Goal: Task Accomplishment & Management: Use online tool/utility

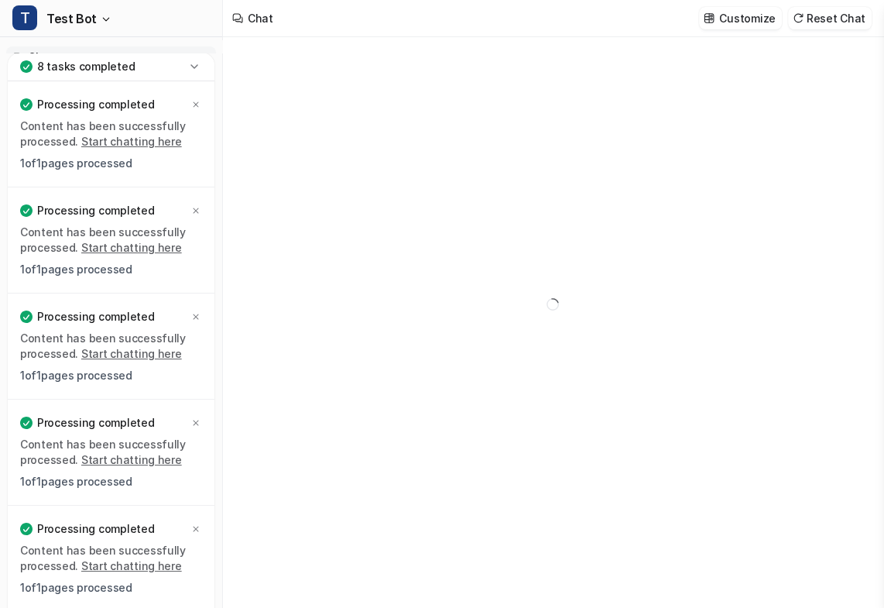
click at [161, 70] on div "8 tasks completed" at bounding box center [111, 67] width 207 height 29
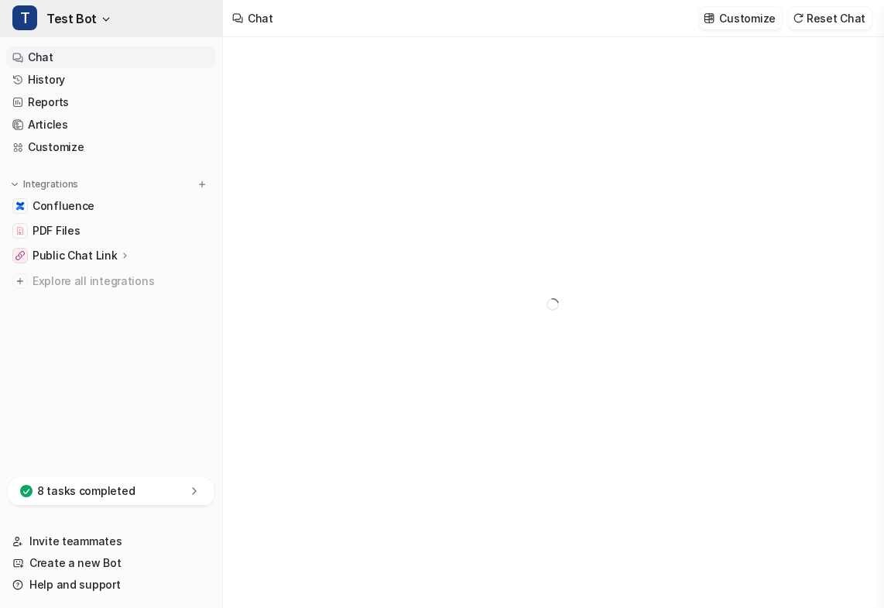
click at [83, 23] on span "Test Bot" at bounding box center [71, 19] width 50 height 22
click at [87, 22] on span "Test Bot" at bounding box center [71, 19] width 50 height 22
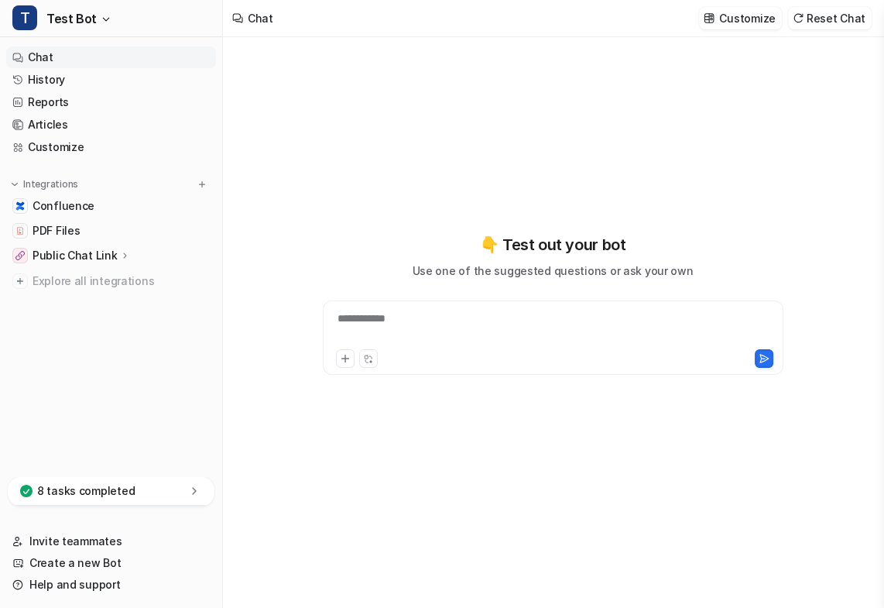
click at [142, 363] on nav "Chat History Reports Articles Customize Integrations Confluence PDF Files Publi…" at bounding box center [111, 258] width 222 height 436
type textarea "**********"
click at [169, 87] on link "History" at bounding box center [111, 80] width 210 height 22
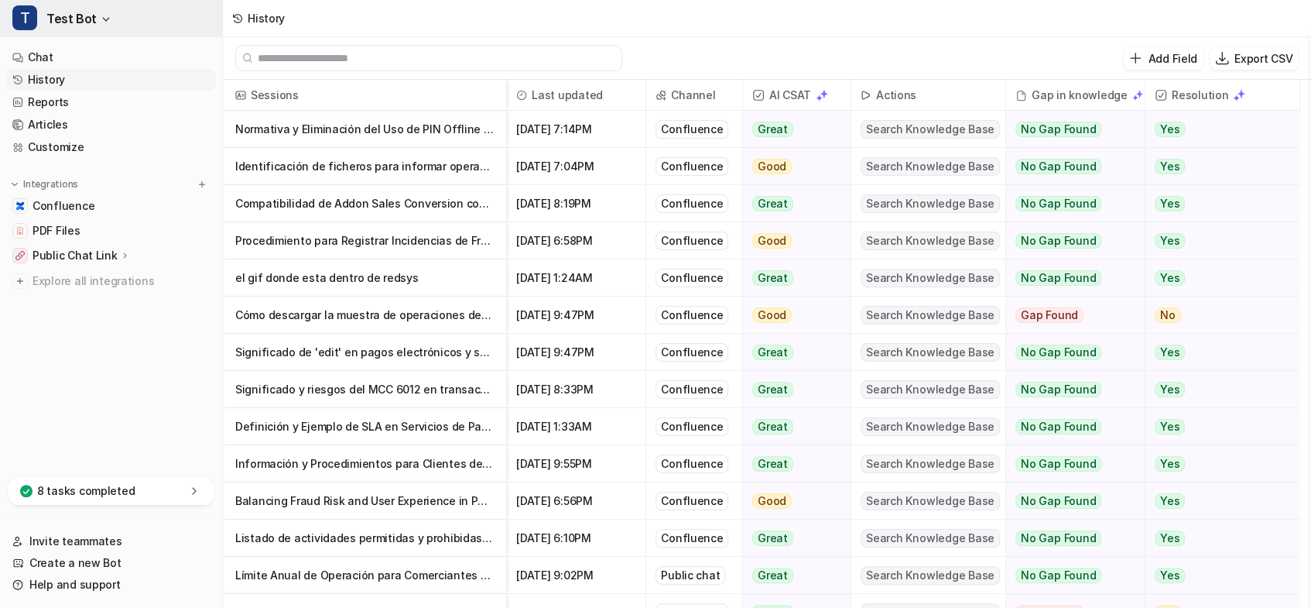
click at [77, 36] on button "T Test Bot" at bounding box center [111, 18] width 222 height 37
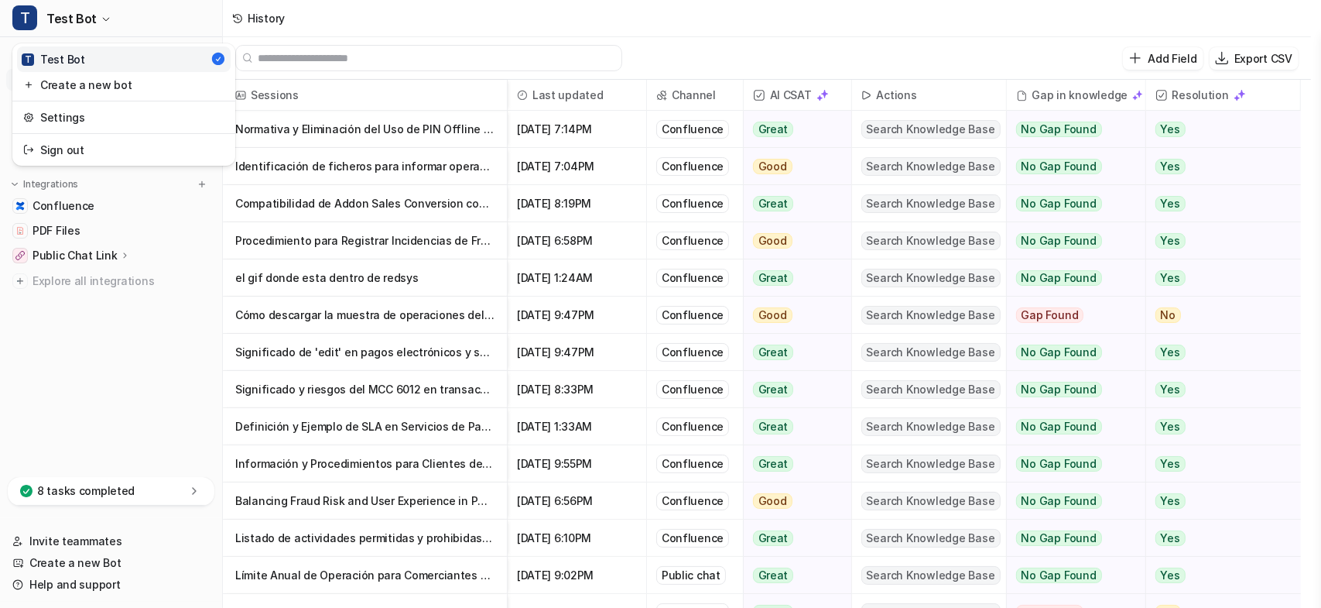
click at [89, 544] on div "T Test Bot T Test Bot Create a new bot Settings Sign out Chat History Reports A…" at bounding box center [111, 304] width 223 height 608
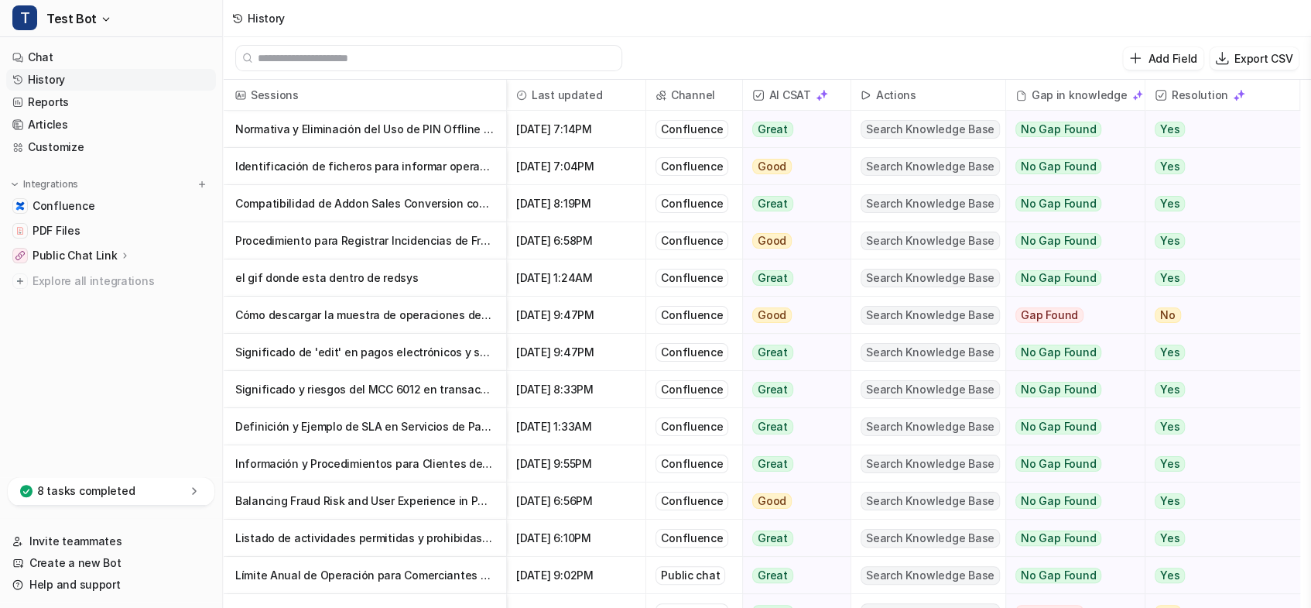
click at [89, 544] on link "Invite teammates" at bounding box center [111, 541] width 210 height 22
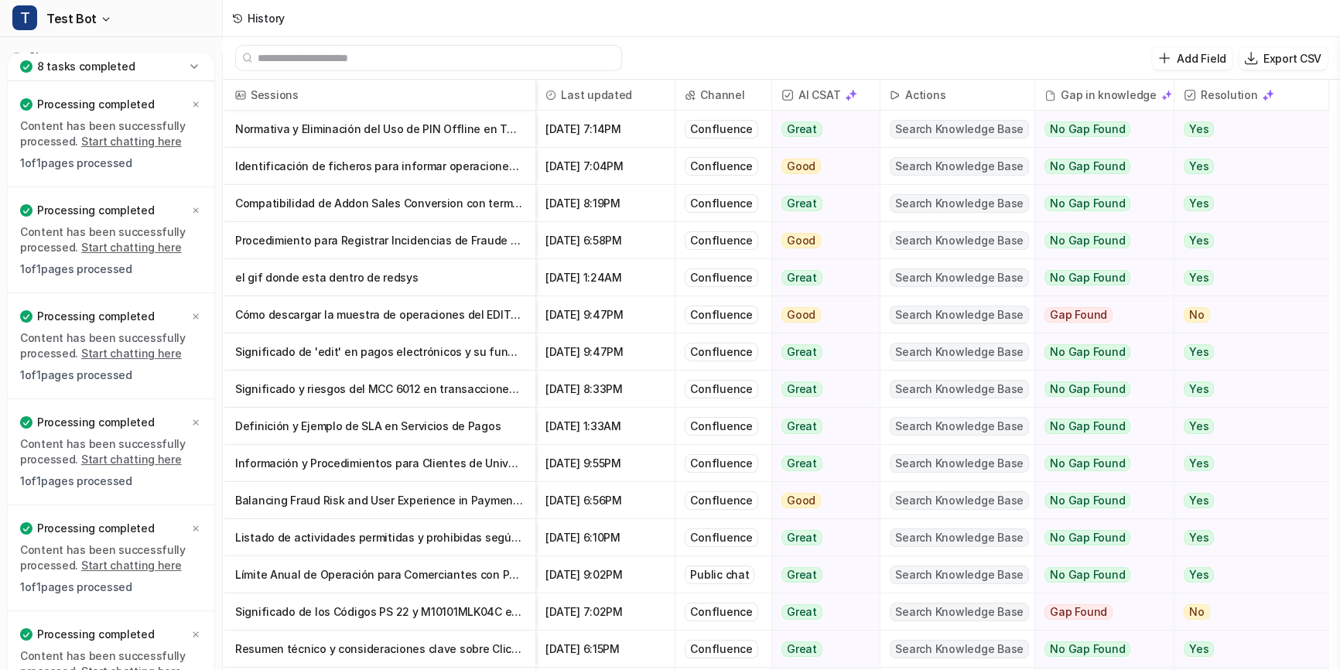
click at [163, 64] on div "8 tasks completed" at bounding box center [111, 67] width 207 height 29
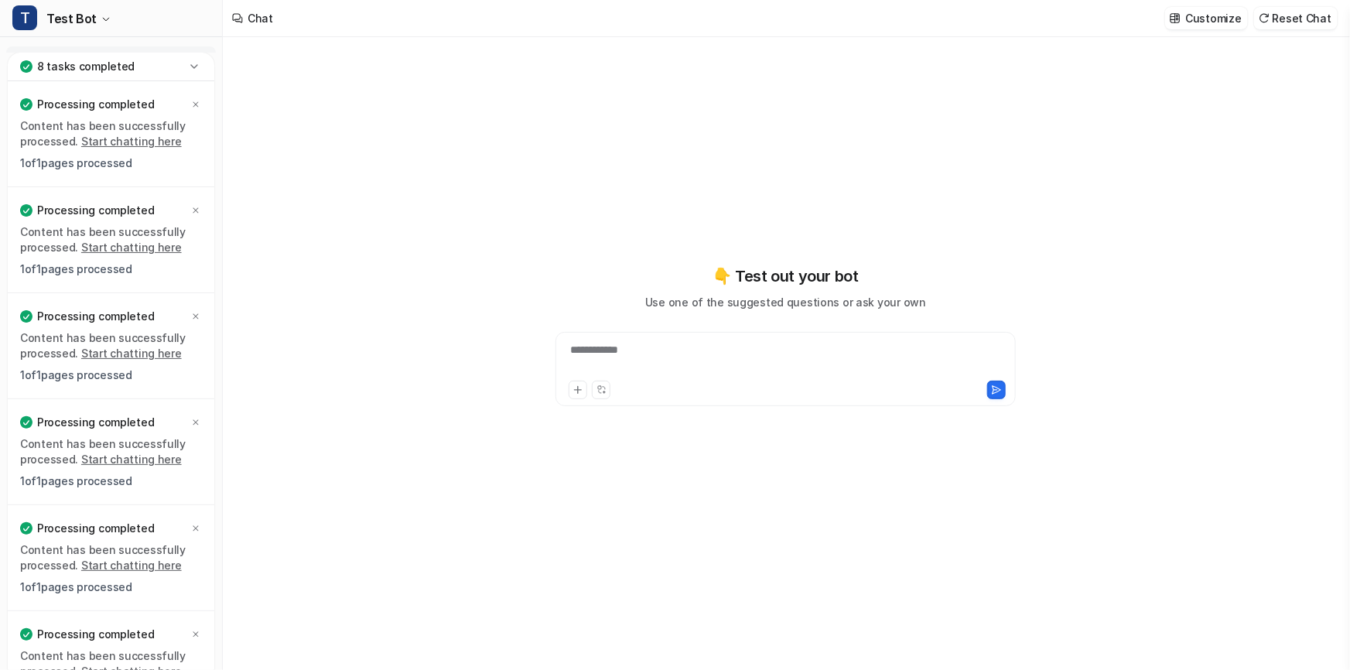
type textarea "**********"
click at [204, 68] on div "8 tasks completed" at bounding box center [111, 67] width 207 height 29
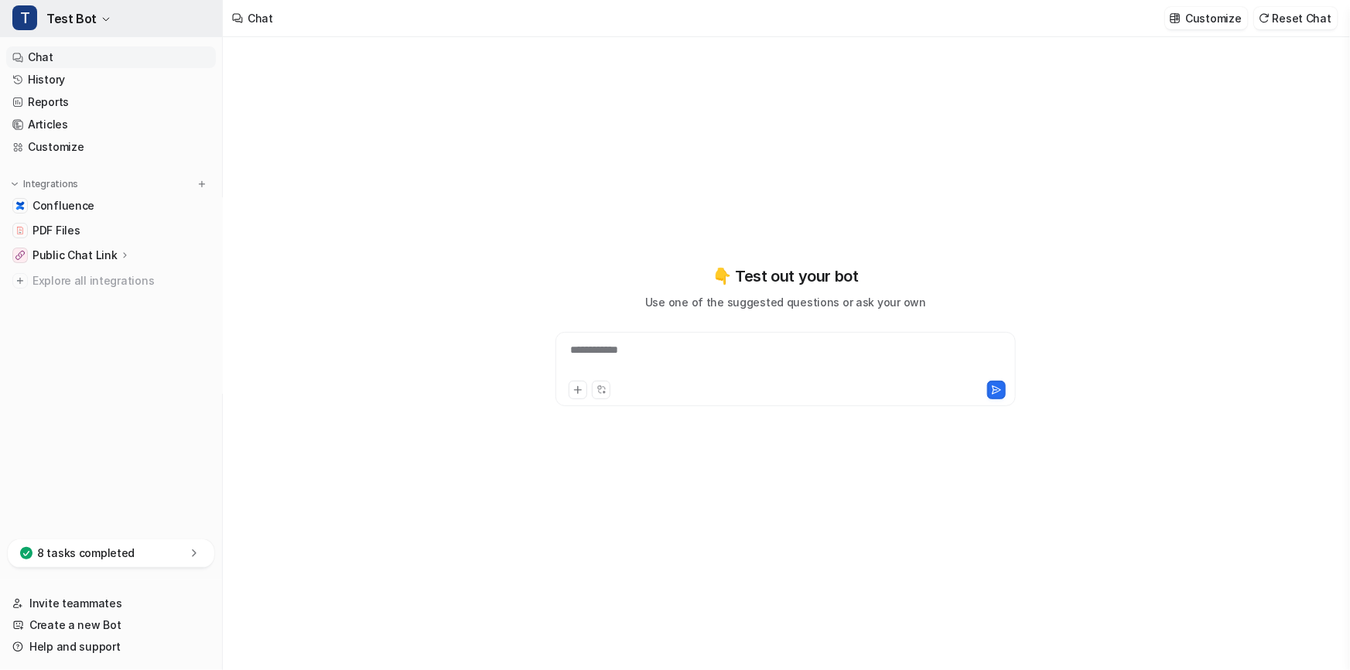
click at [130, 21] on button "T Test Bot" at bounding box center [111, 18] width 222 height 37
click at [149, 20] on button "T Test Bot" at bounding box center [111, 18] width 222 height 37
click at [125, 412] on nav "Chat History Reports Articles Customize Integrations Confluence PDF Files Publi…" at bounding box center [111, 289] width 222 height 499
click at [122, 27] on button "T Test Bot" at bounding box center [111, 18] width 222 height 37
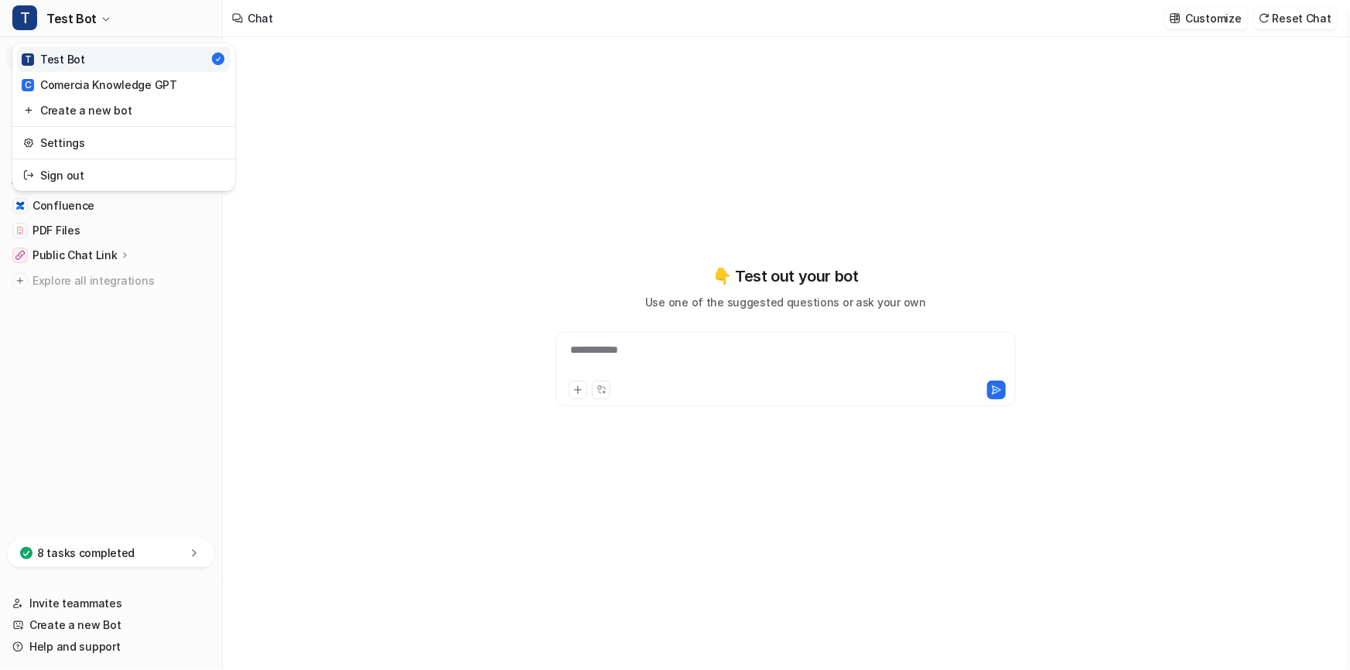
drag, startPoint x: 132, startPoint y: 401, endPoint x: 134, endPoint y: 386, distance: 14.8
click at [132, 401] on div "T Test Bot T Test Bot C Comercia Knowledge GPT Create a new bot Settings Sign o…" at bounding box center [111, 335] width 223 height 670
click at [90, 77] on link "History" at bounding box center [111, 80] width 210 height 22
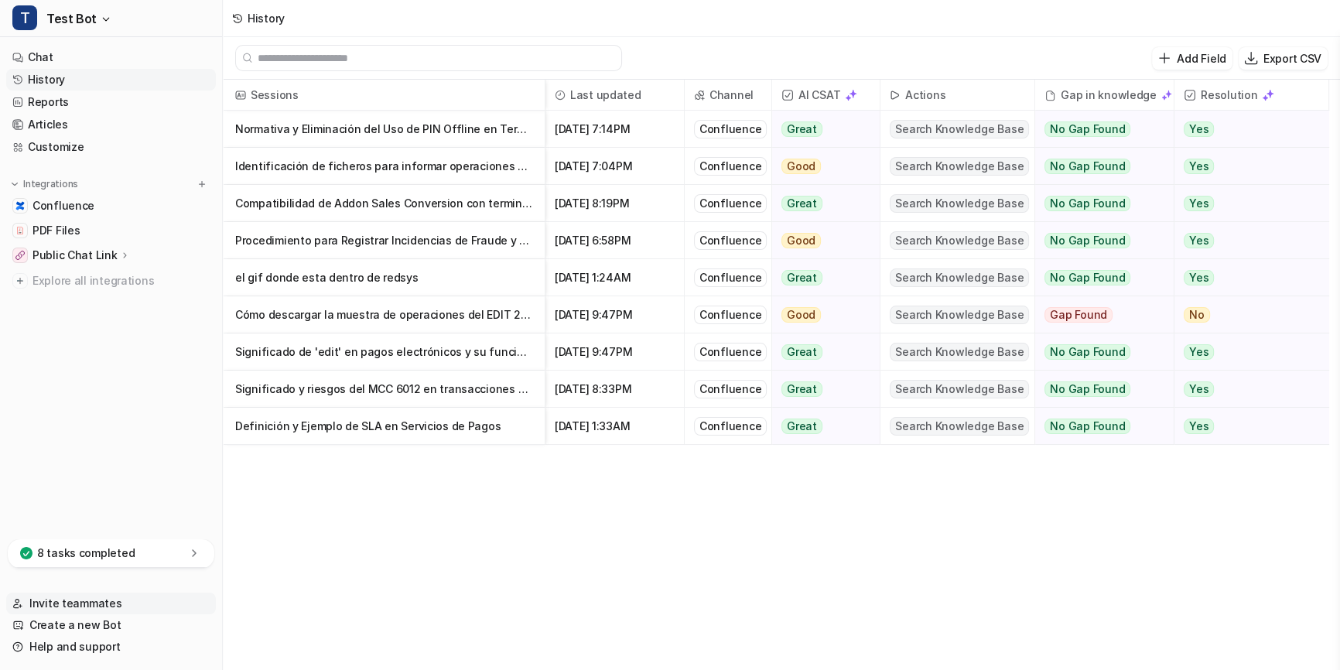
click at [56, 605] on link "Invite teammates" at bounding box center [111, 604] width 210 height 22
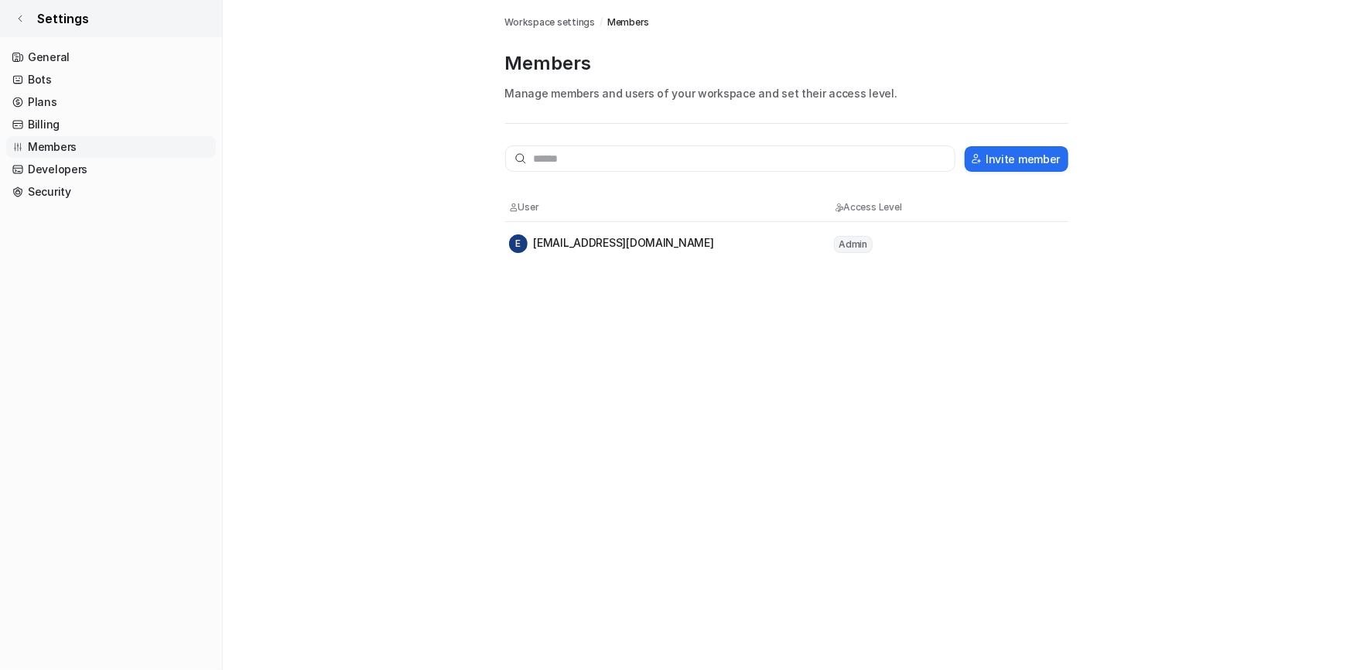
click at [20, 15] on icon at bounding box center [19, 18] width 9 height 9
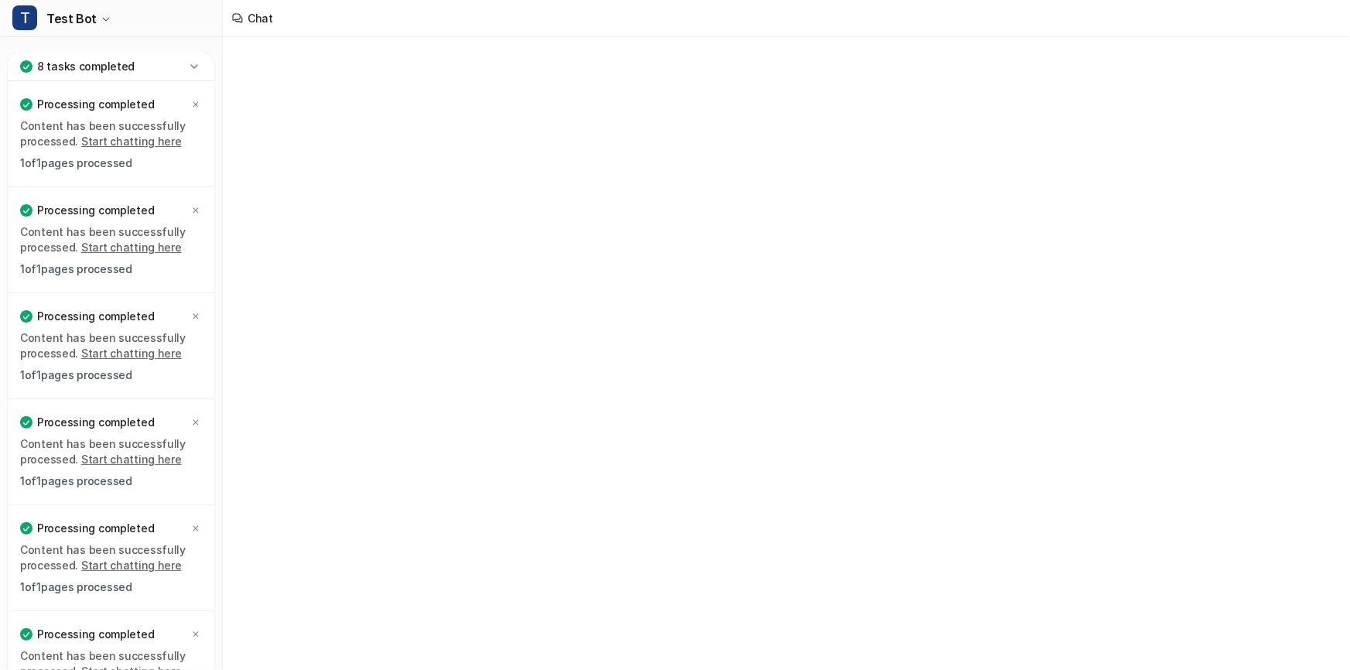
click at [171, 70] on div "8 tasks completed" at bounding box center [111, 67] width 207 height 29
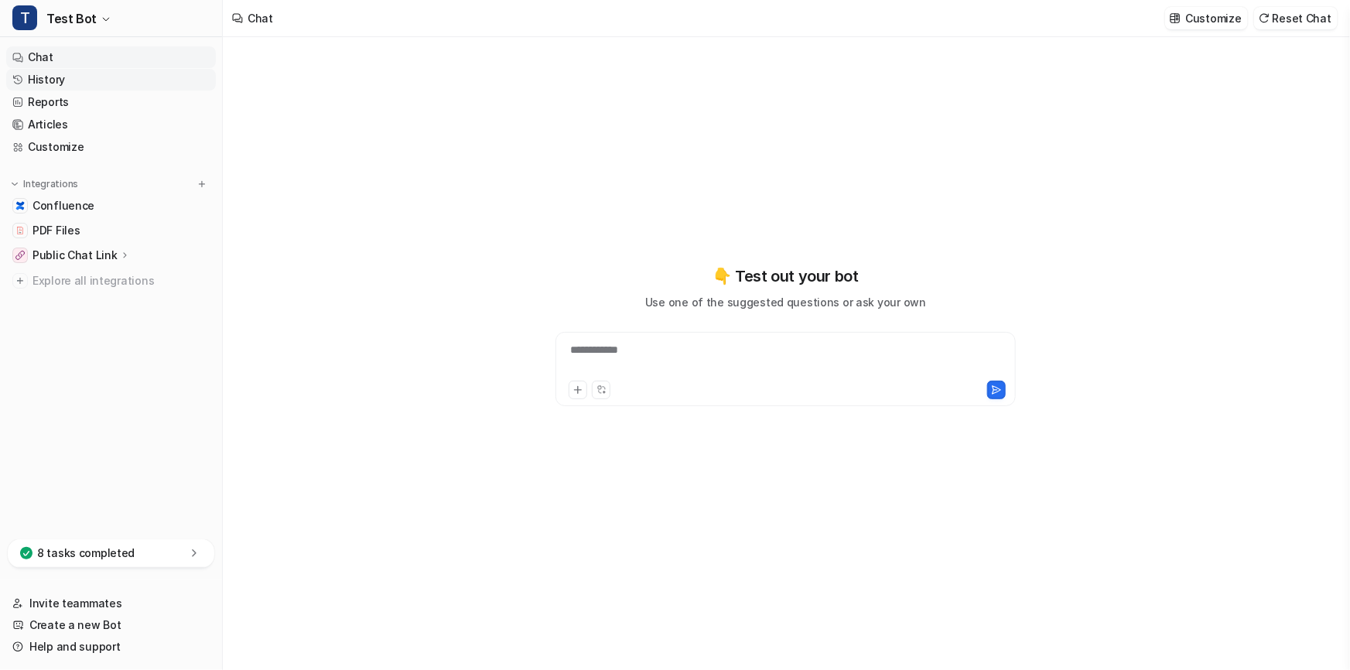
click at [130, 80] on link "History" at bounding box center [111, 80] width 210 height 22
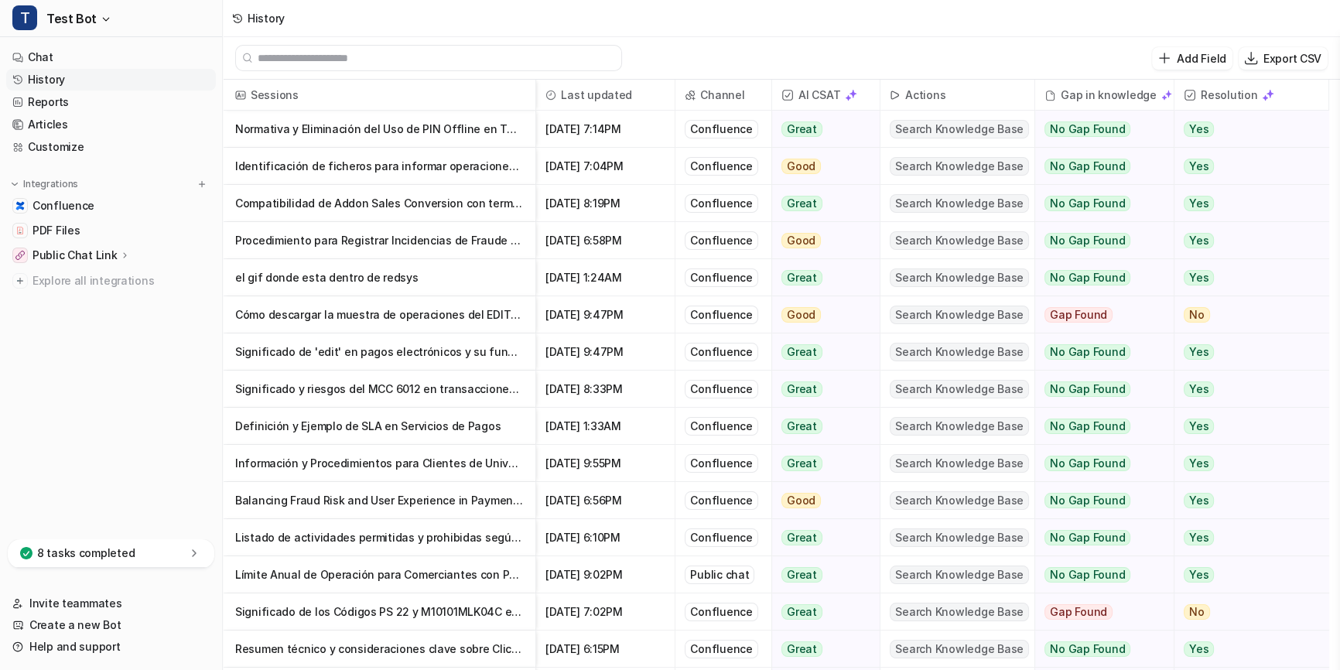
click at [188, 450] on nav "Chat History Reports Articles Customize Integrations Confluence PDF Files Publi…" at bounding box center [111, 289] width 222 height 499
click at [91, 594] on link "Invite teammates" at bounding box center [111, 604] width 210 height 22
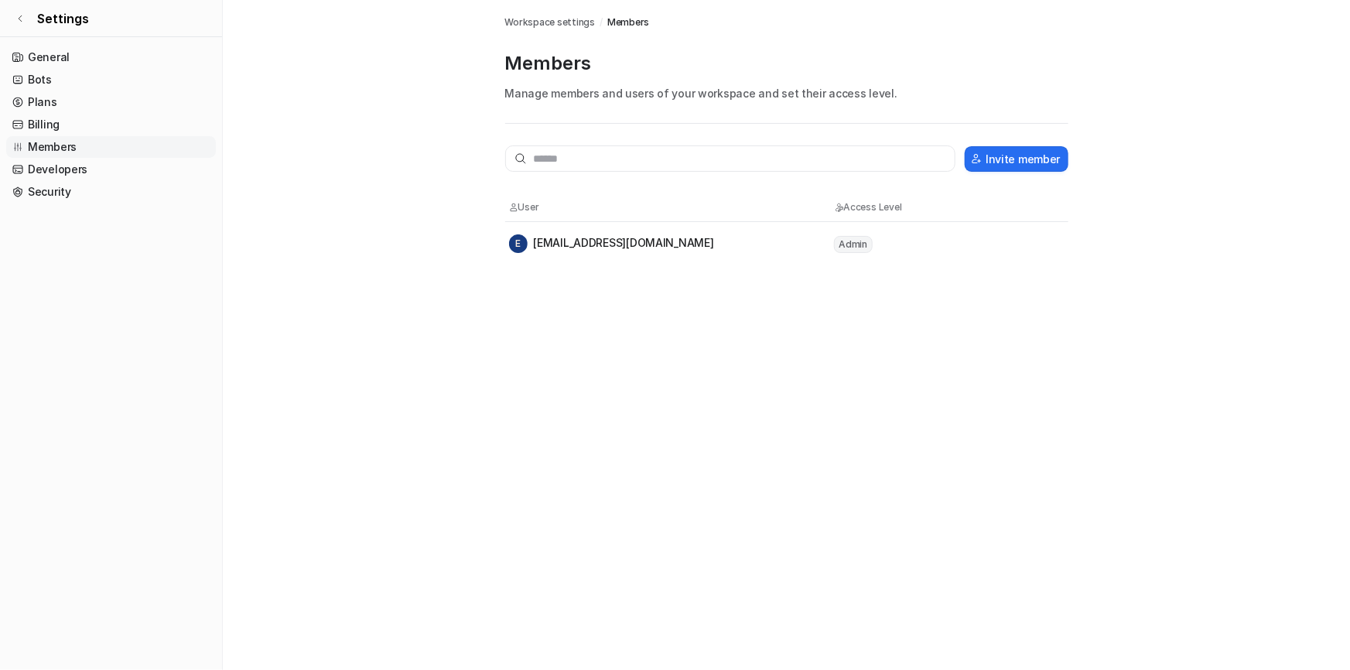
click at [577, 467] on div "Members Workspace settings / Members Members Manage members and users of your w…" at bounding box center [675, 335] width 1350 height 670
drag, startPoint x: 714, startPoint y: 248, endPoint x: 700, endPoint y: 238, distance: 16.6
click at [700, 238] on div "E eromay@comerciaglobalpay.com" at bounding box center [670, 243] width 323 height 19
click at [694, 239] on div "E eromay@comerciaglobalpay.com" at bounding box center [611, 243] width 205 height 19
drag, startPoint x: 713, startPoint y: 242, endPoint x: 697, endPoint y: 247, distance: 16.2
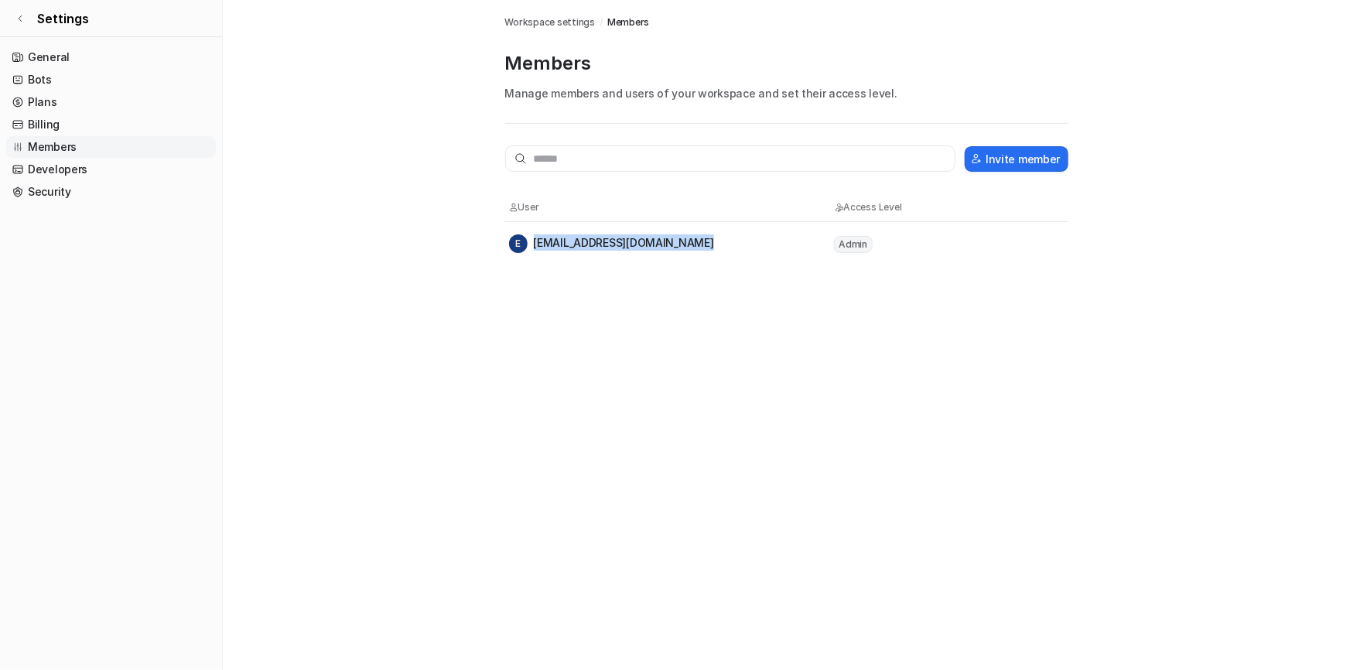
click at [697, 247] on div "E eromay@comerciaglobalpay.com" at bounding box center [670, 243] width 323 height 19
copy div "eromay@comerciaglobalpay.com"
click at [23, 8] on link "Settings" at bounding box center [111, 18] width 222 height 37
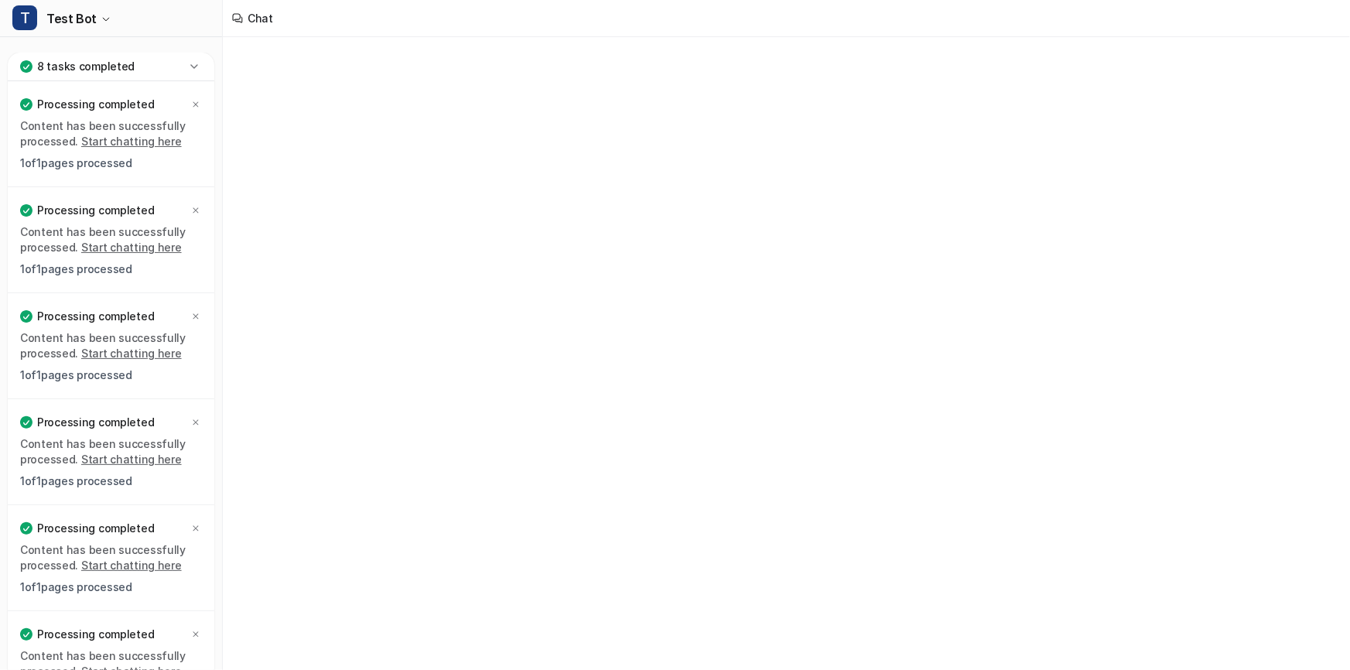
click at [161, 60] on div "8 tasks completed" at bounding box center [111, 67] width 207 height 29
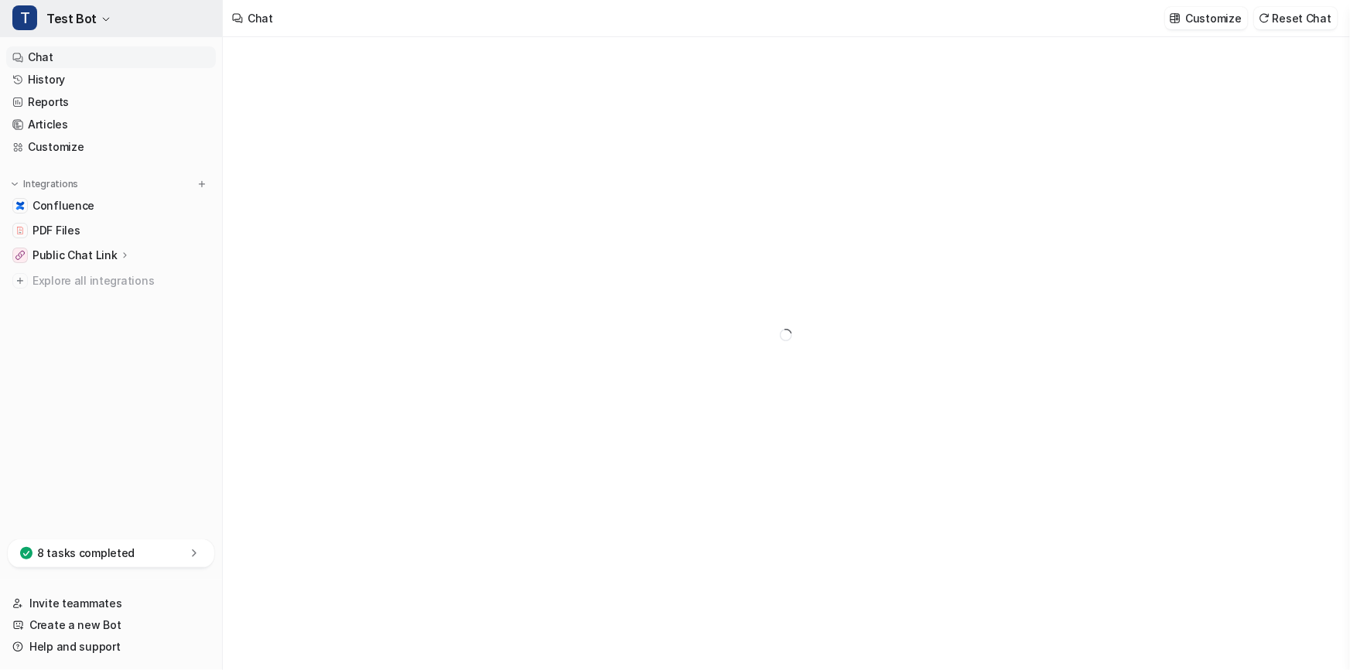
click at [116, 21] on button "T Test Bot" at bounding box center [111, 18] width 222 height 37
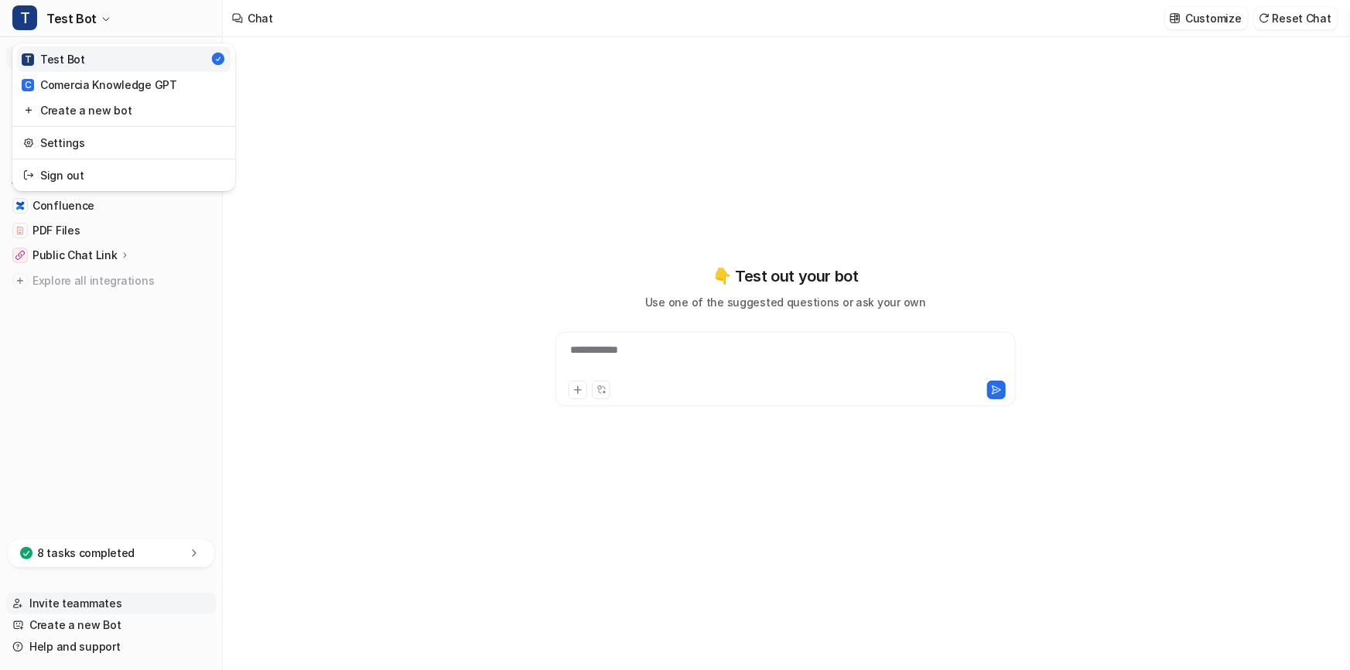
click at [96, 597] on div "T Test Bot T Test Bot C Comercia Knowledge GPT Create a new bot Settings Sign o…" at bounding box center [111, 335] width 223 height 670
click at [96, 597] on link "Invite teammates" at bounding box center [111, 604] width 210 height 22
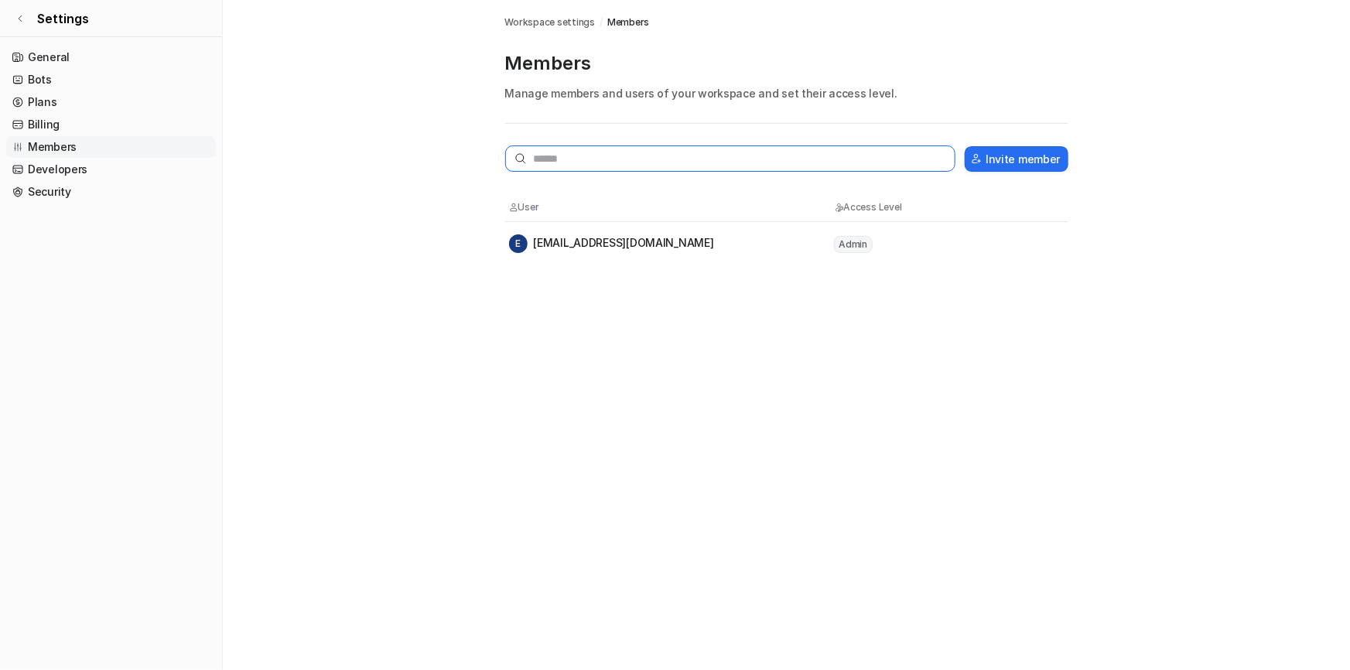
click at [731, 157] on input "text" at bounding box center [730, 158] width 451 height 26
drag, startPoint x: 84, startPoint y: 79, endPoint x: 98, endPoint y: 80, distance: 13.2
click at [84, 78] on link "Bots" at bounding box center [111, 80] width 210 height 22
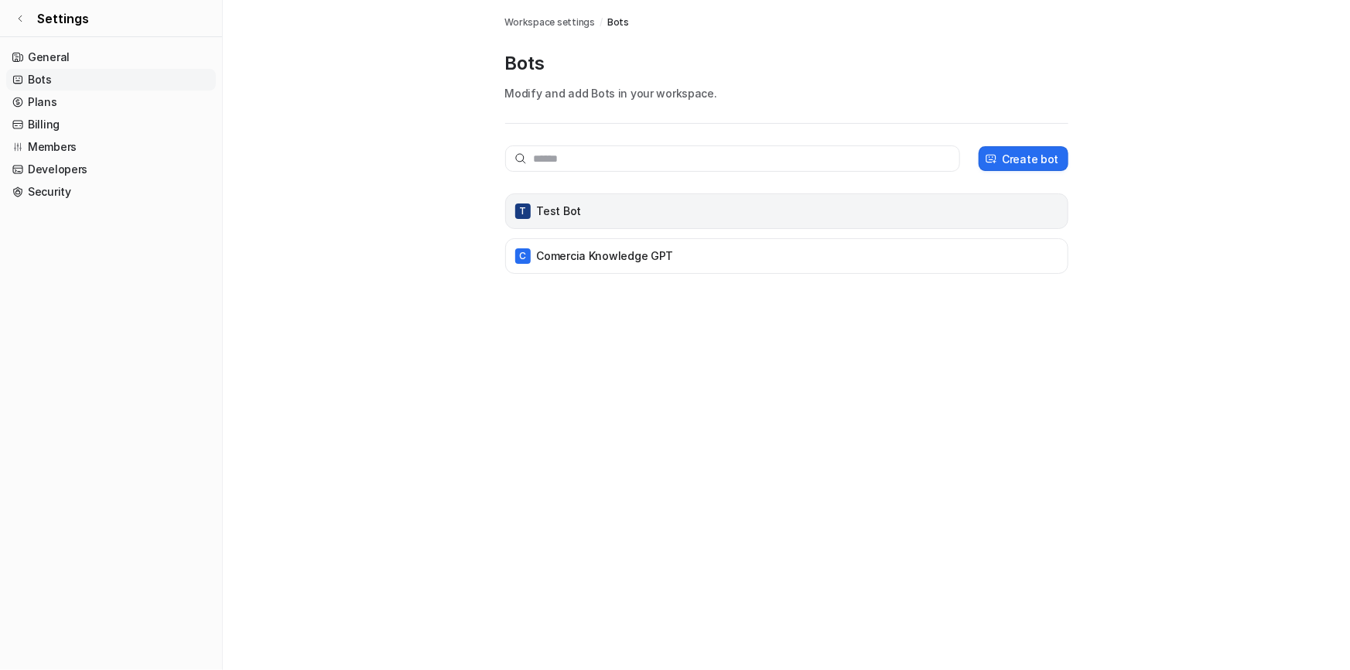
click at [591, 217] on div "T Test Bot" at bounding box center [786, 211] width 549 height 22
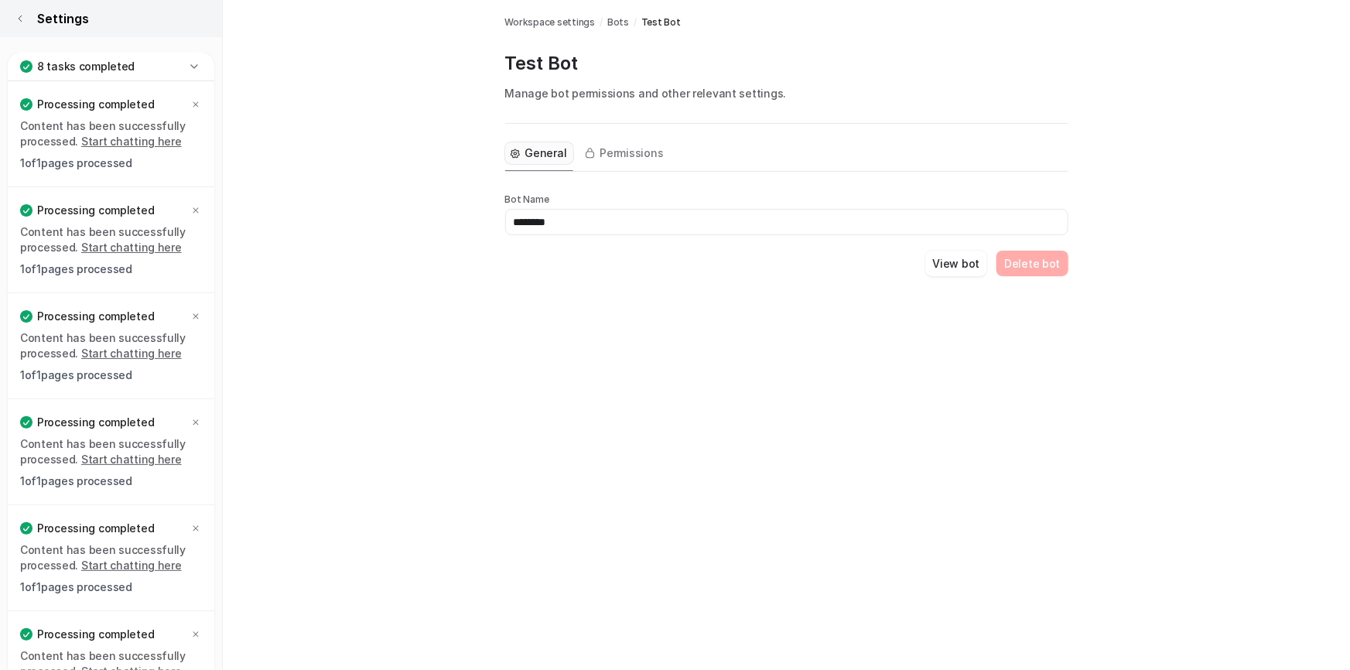
click at [19, 15] on icon at bounding box center [19, 18] width 9 height 9
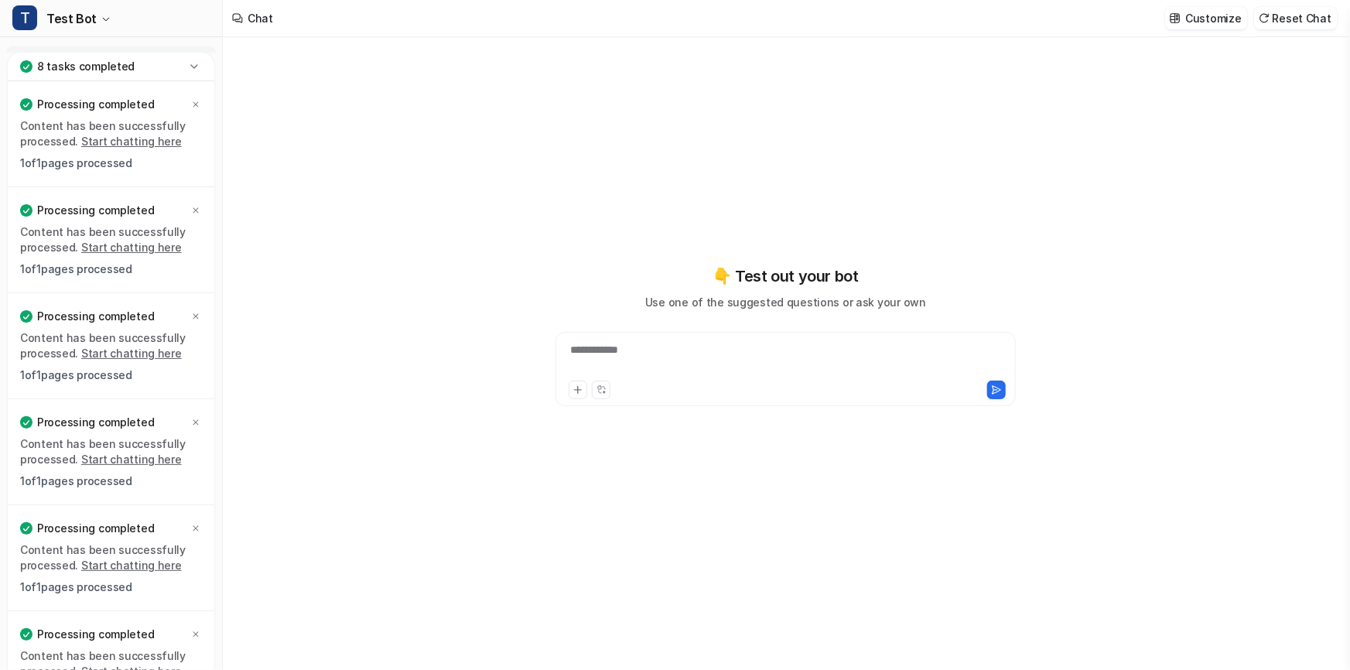
click at [190, 65] on icon at bounding box center [194, 66] width 15 height 15
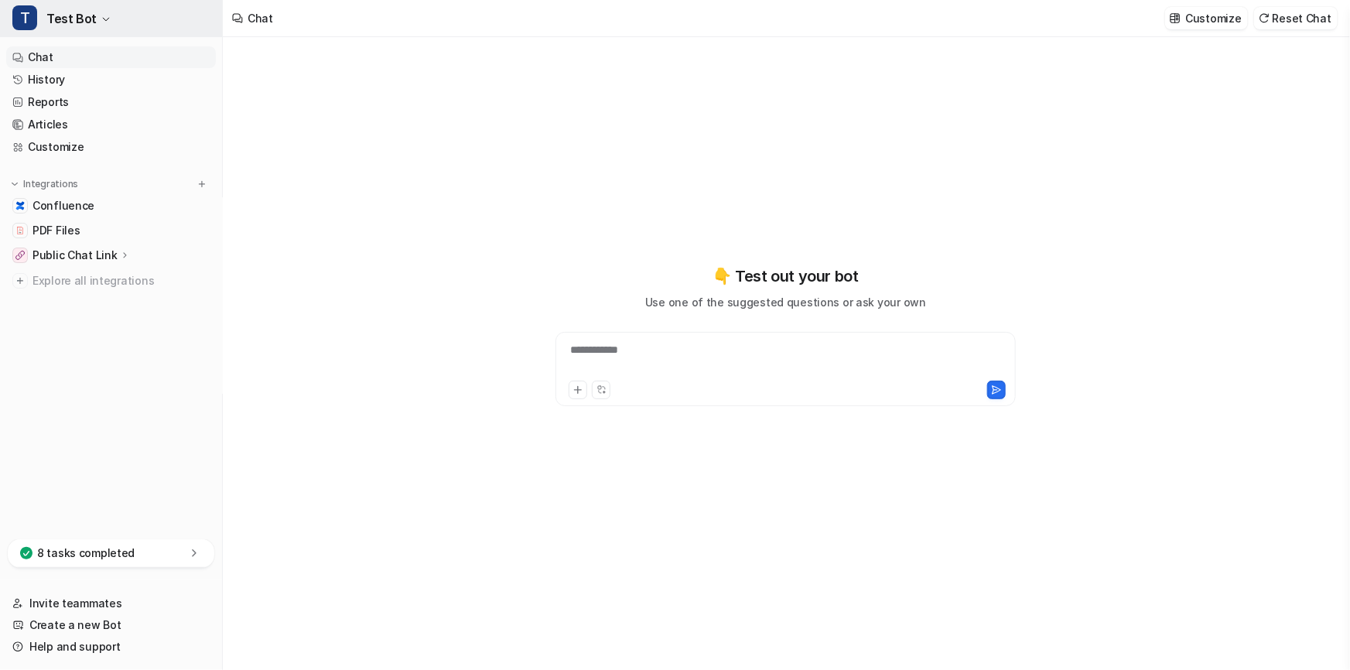
click at [108, 15] on button "T Test Bot" at bounding box center [111, 18] width 222 height 37
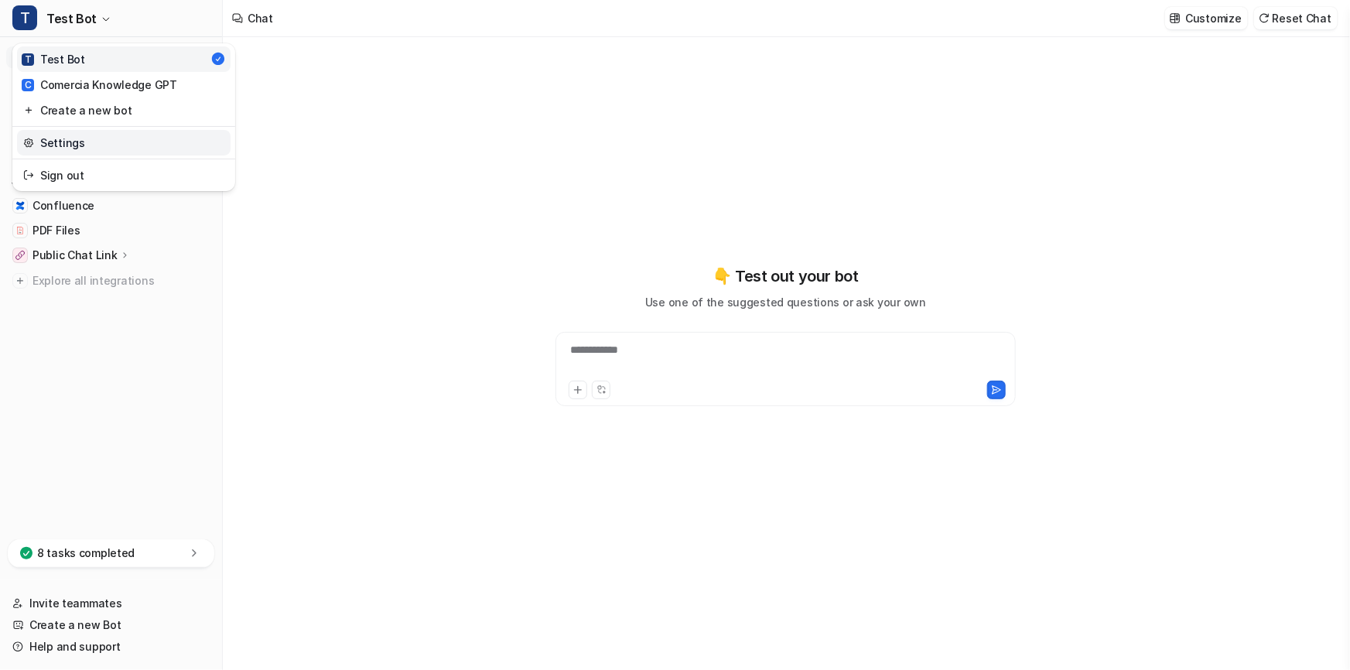
click at [132, 154] on link "Settings" at bounding box center [124, 143] width 214 height 26
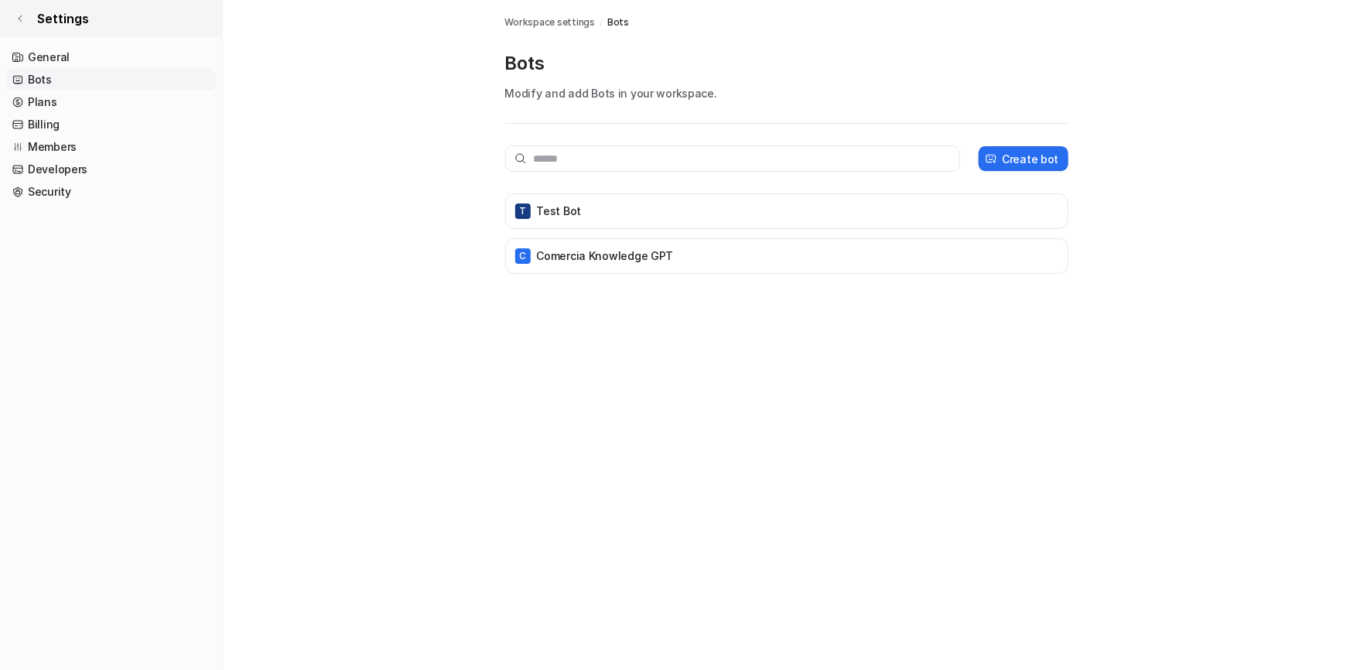
click at [24, 19] on icon at bounding box center [19, 18] width 9 height 9
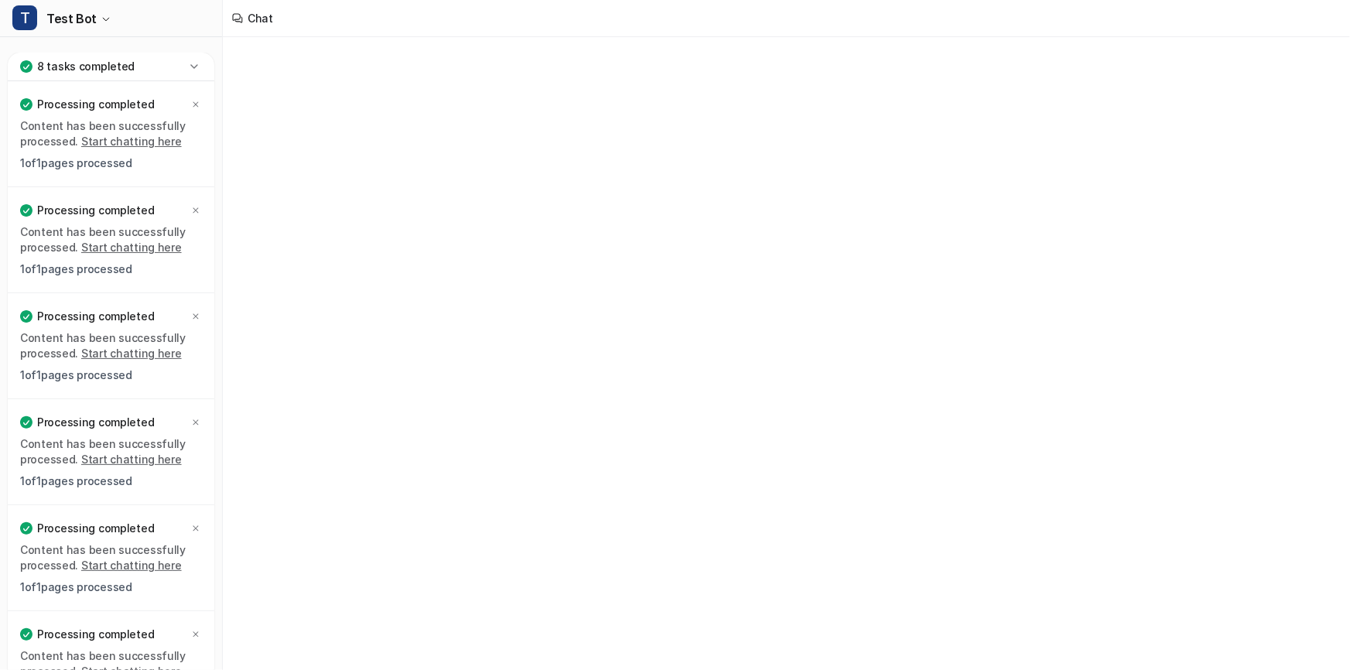
click at [110, 54] on div "8 tasks completed" at bounding box center [111, 67] width 207 height 29
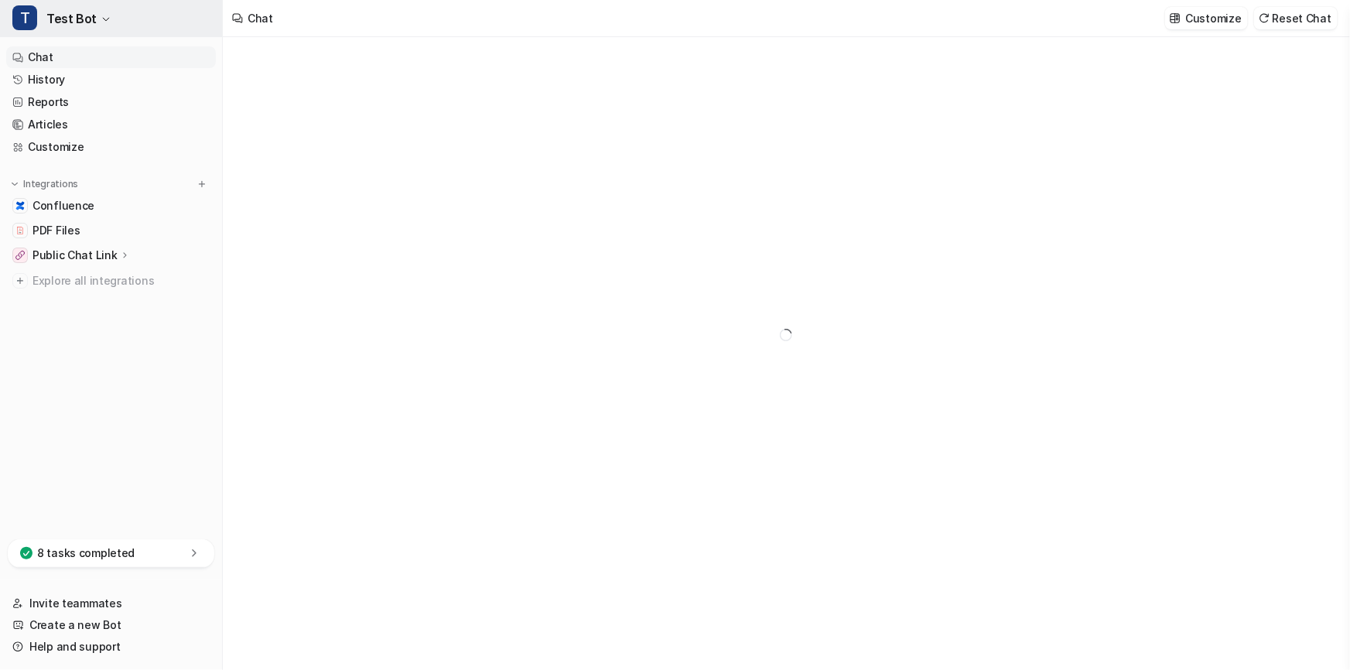
click at [100, 12] on button "T Test Bot" at bounding box center [111, 18] width 222 height 37
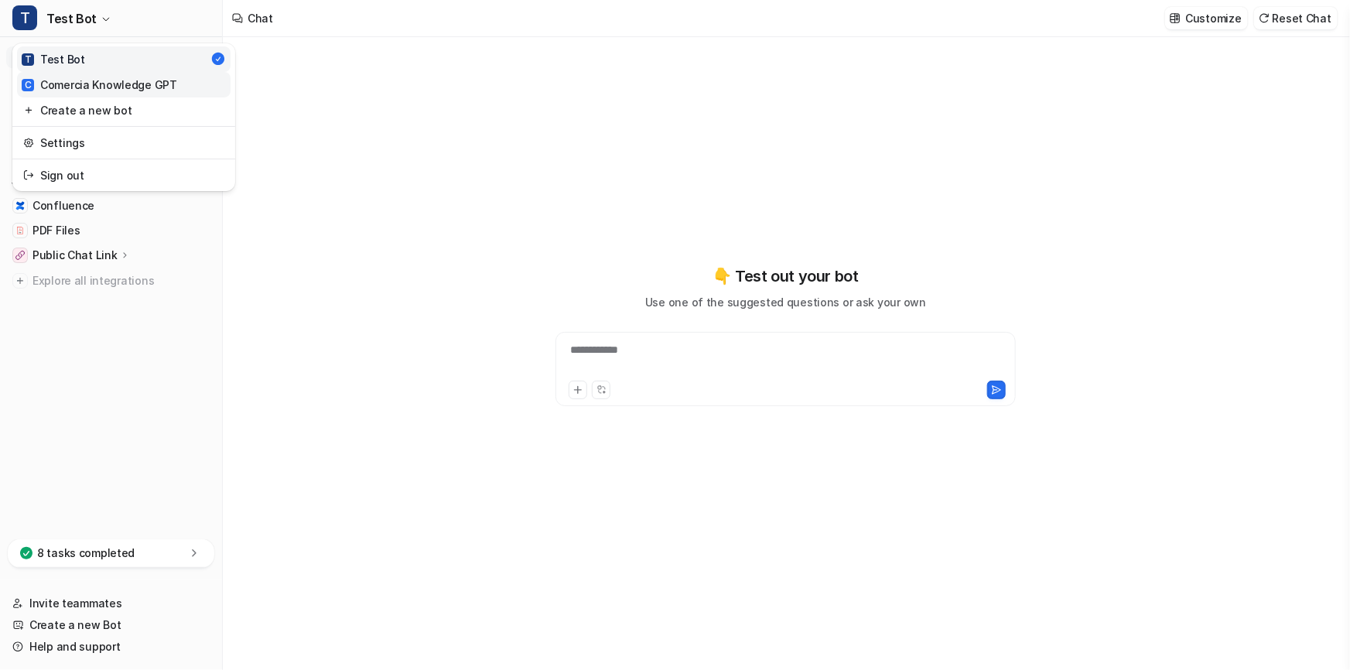
click at [85, 77] on div "C Comercia Knowledge GPT" at bounding box center [100, 85] width 156 height 16
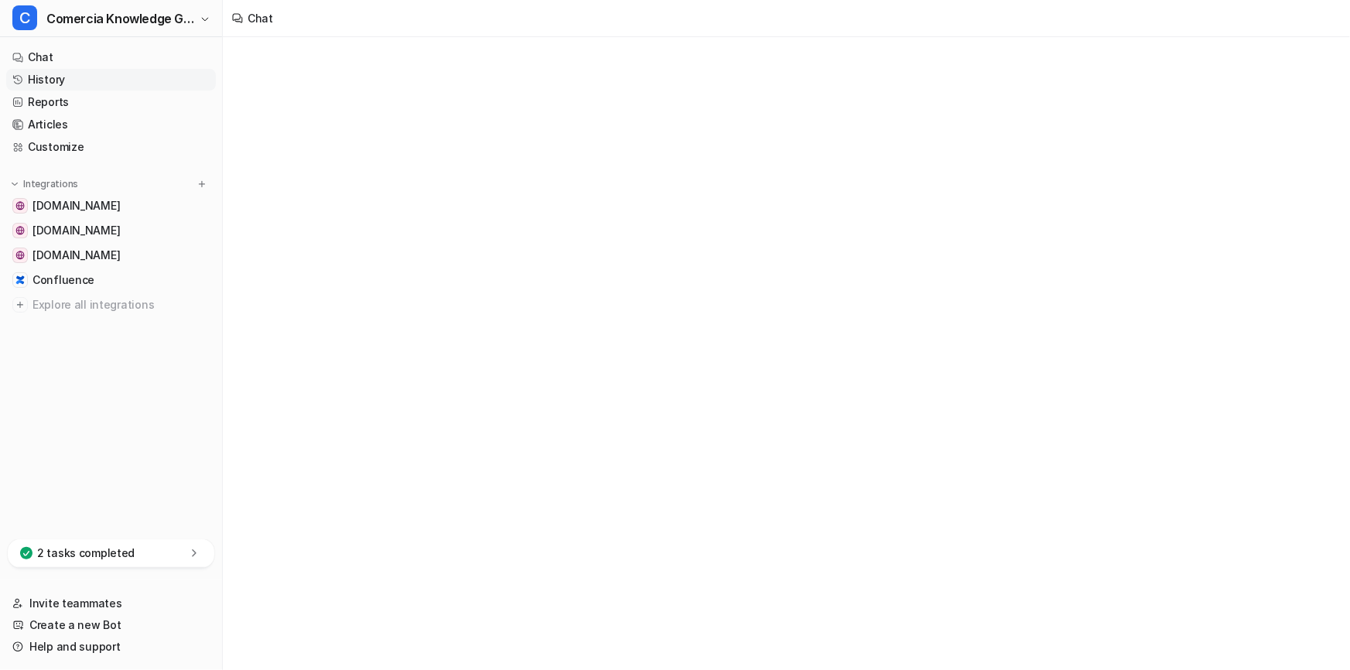
click at [60, 75] on link "History" at bounding box center [111, 80] width 210 height 22
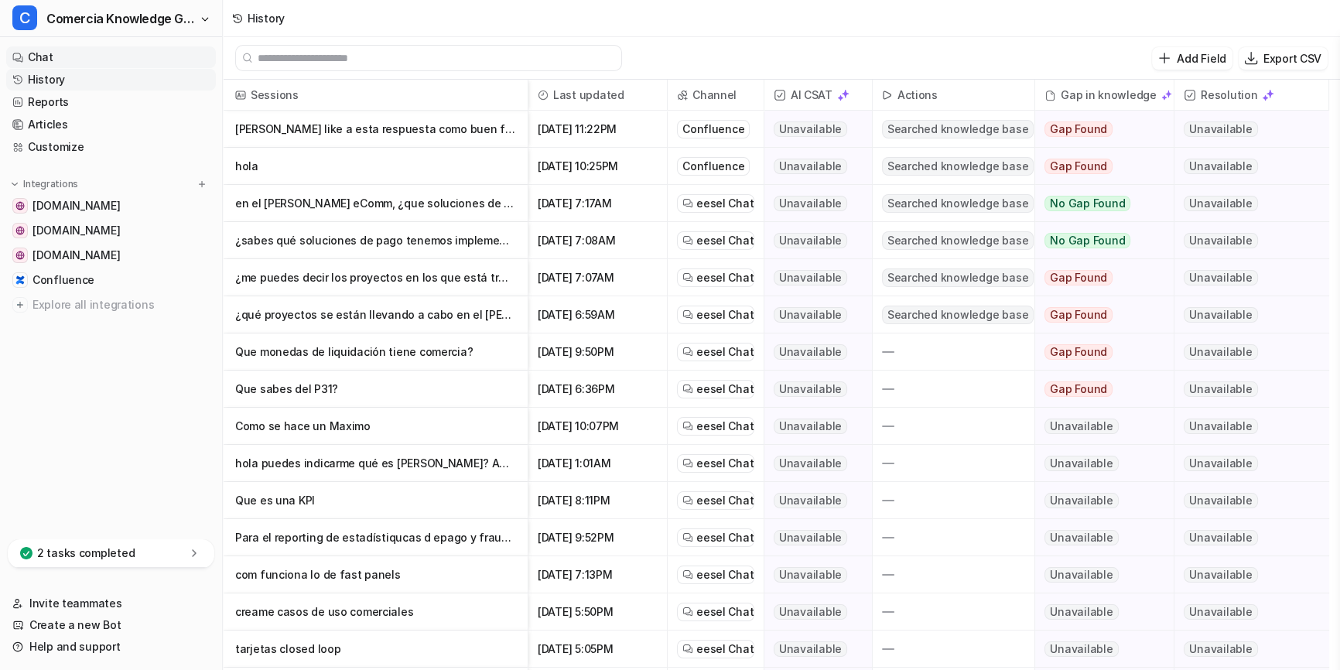
click at [61, 59] on link "Chat" at bounding box center [111, 57] width 210 height 22
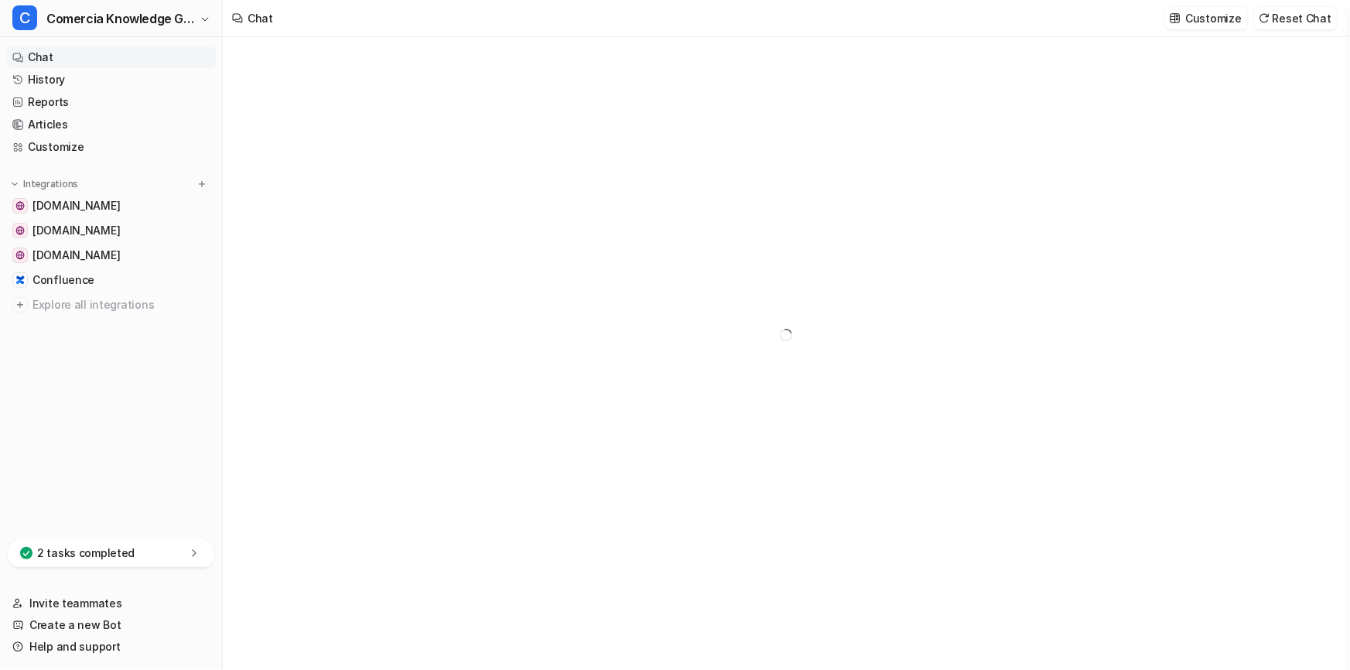
type textarea "**********"
